Goal: Find specific fact: Find specific fact

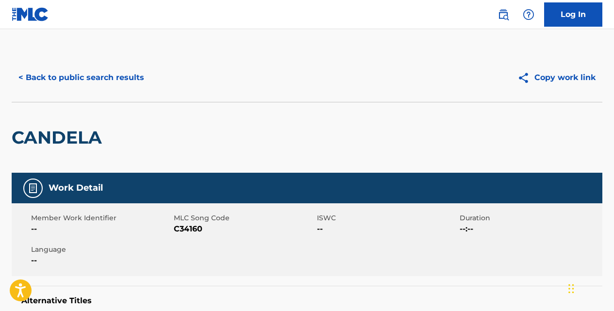
click at [130, 75] on button "< Back to public search results" at bounding box center [81, 78] width 139 height 24
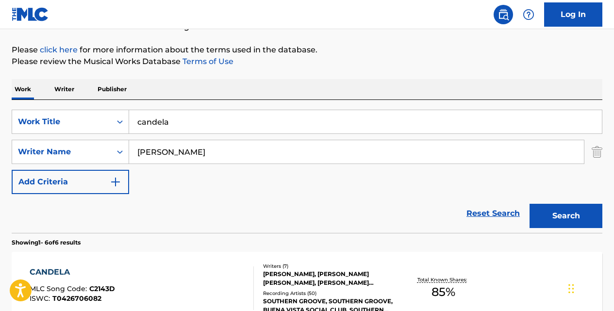
scroll to position [107, 0]
click at [495, 214] on link "Reset Search" at bounding box center [492, 212] width 63 height 21
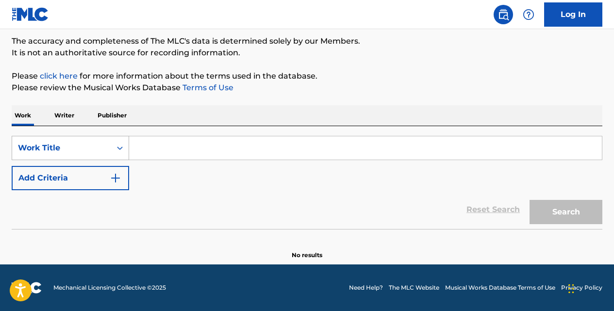
click at [120, 146] on icon "Search Form" at bounding box center [120, 148] width 10 height 10
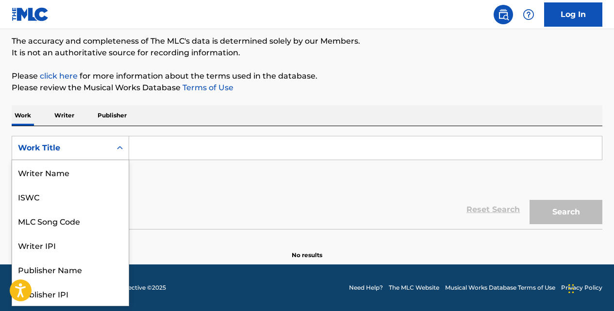
scroll to position [49, 0]
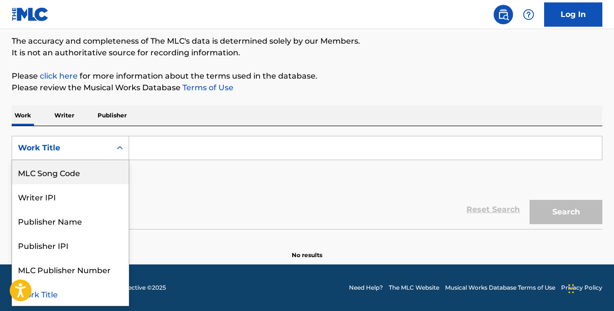
click at [108, 169] on div "MLC Song Code" at bounding box center [70, 172] width 116 height 24
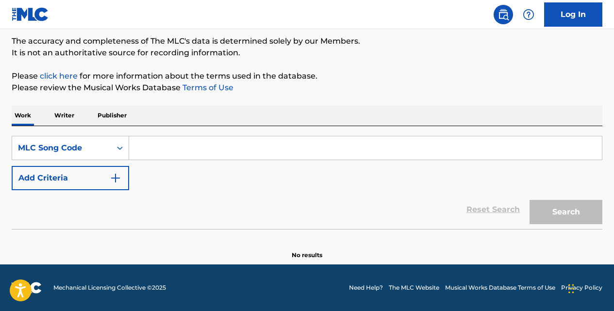
click at [156, 149] on input "Search Form" at bounding box center [365, 147] width 473 height 23
paste input "5C5SRT"
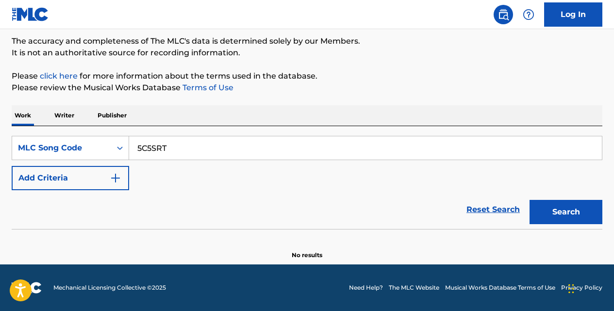
click at [529, 200] on button "Search" at bounding box center [565, 212] width 73 height 24
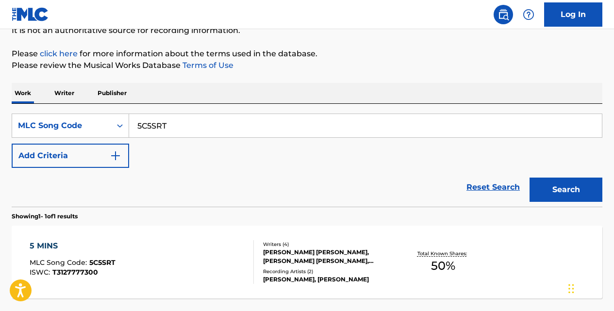
scroll to position [106, 0]
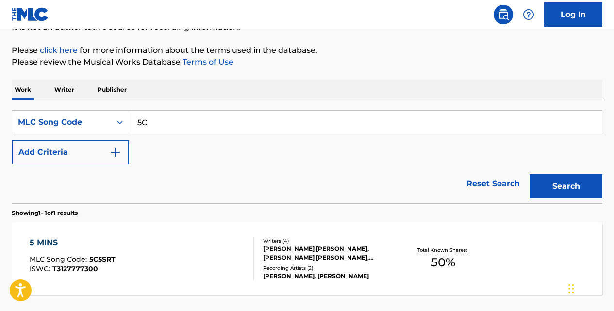
type input "5"
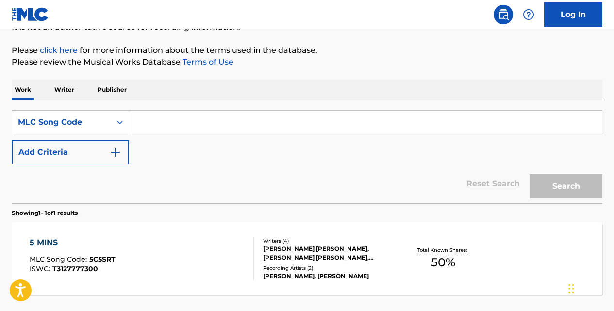
paste input "5C5TT2"
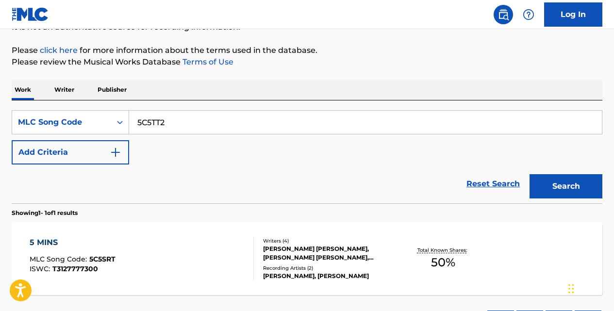
type input "5C5TT2"
click at [529, 174] on button "Search" at bounding box center [565, 186] width 73 height 24
